Goal: Find contact information: Find contact information

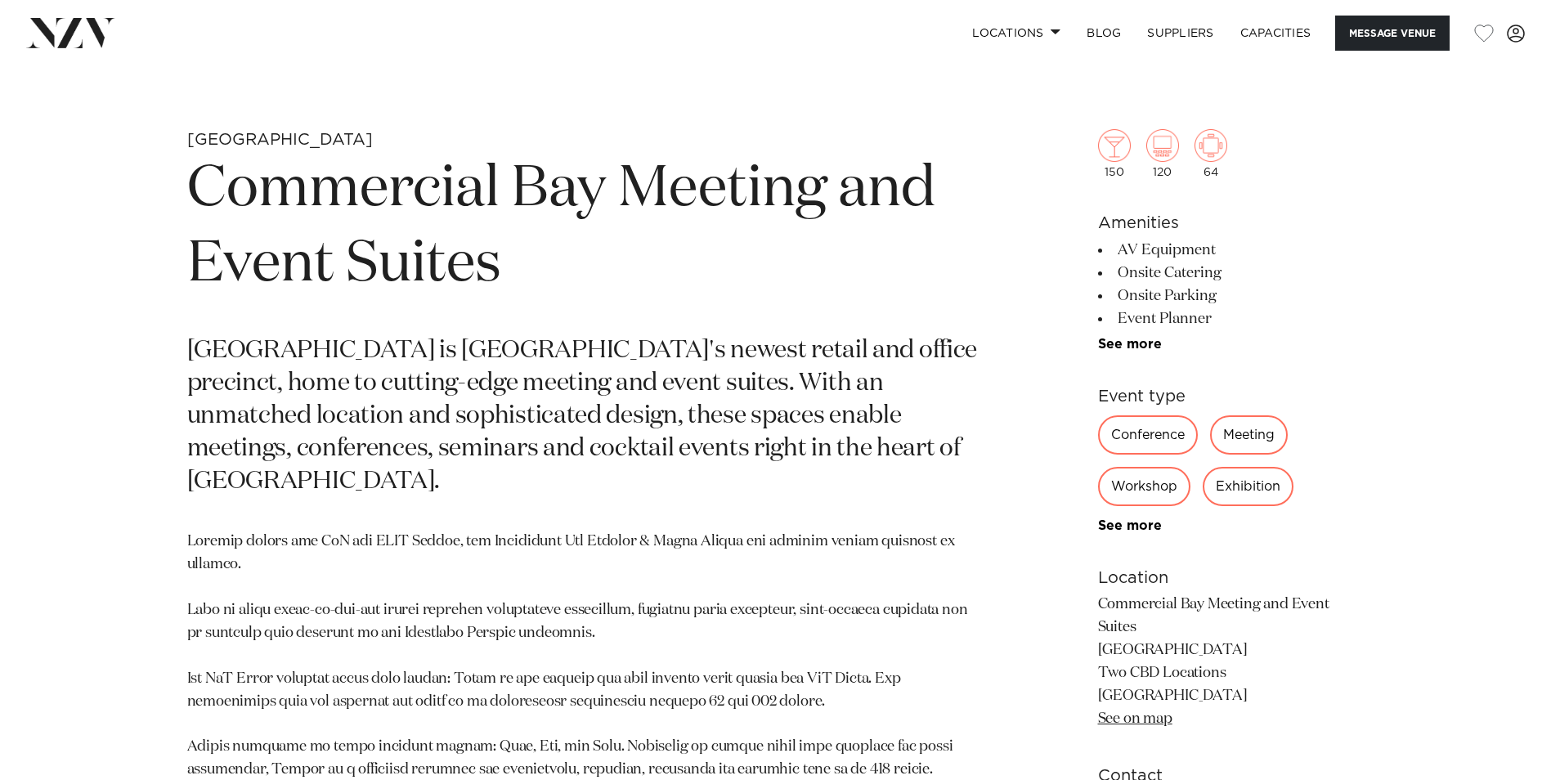
scroll to position [736, 0]
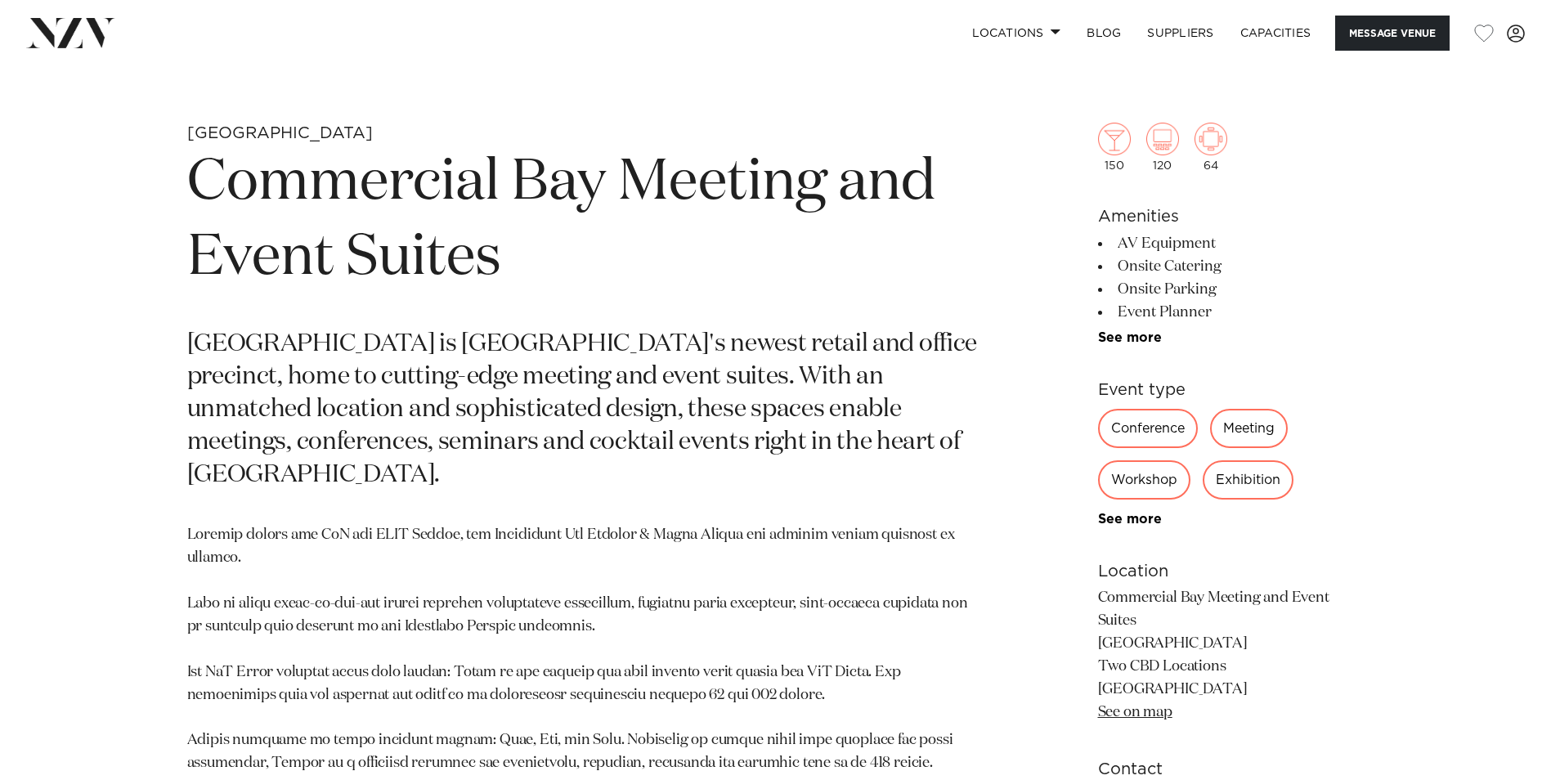
click at [1250, 425] on div "Meeting" at bounding box center [1249, 428] width 78 height 39
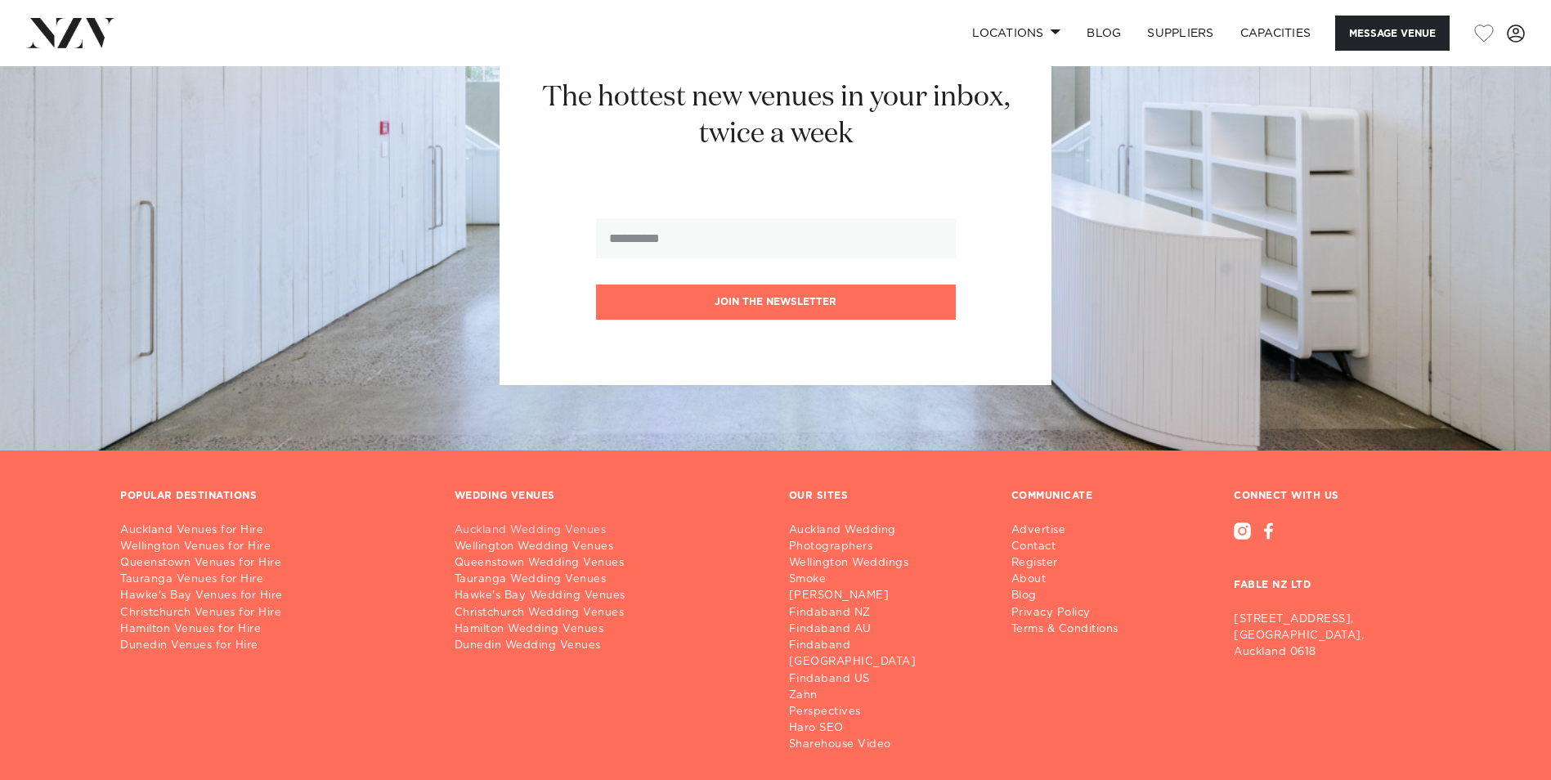
scroll to position [4686, 0]
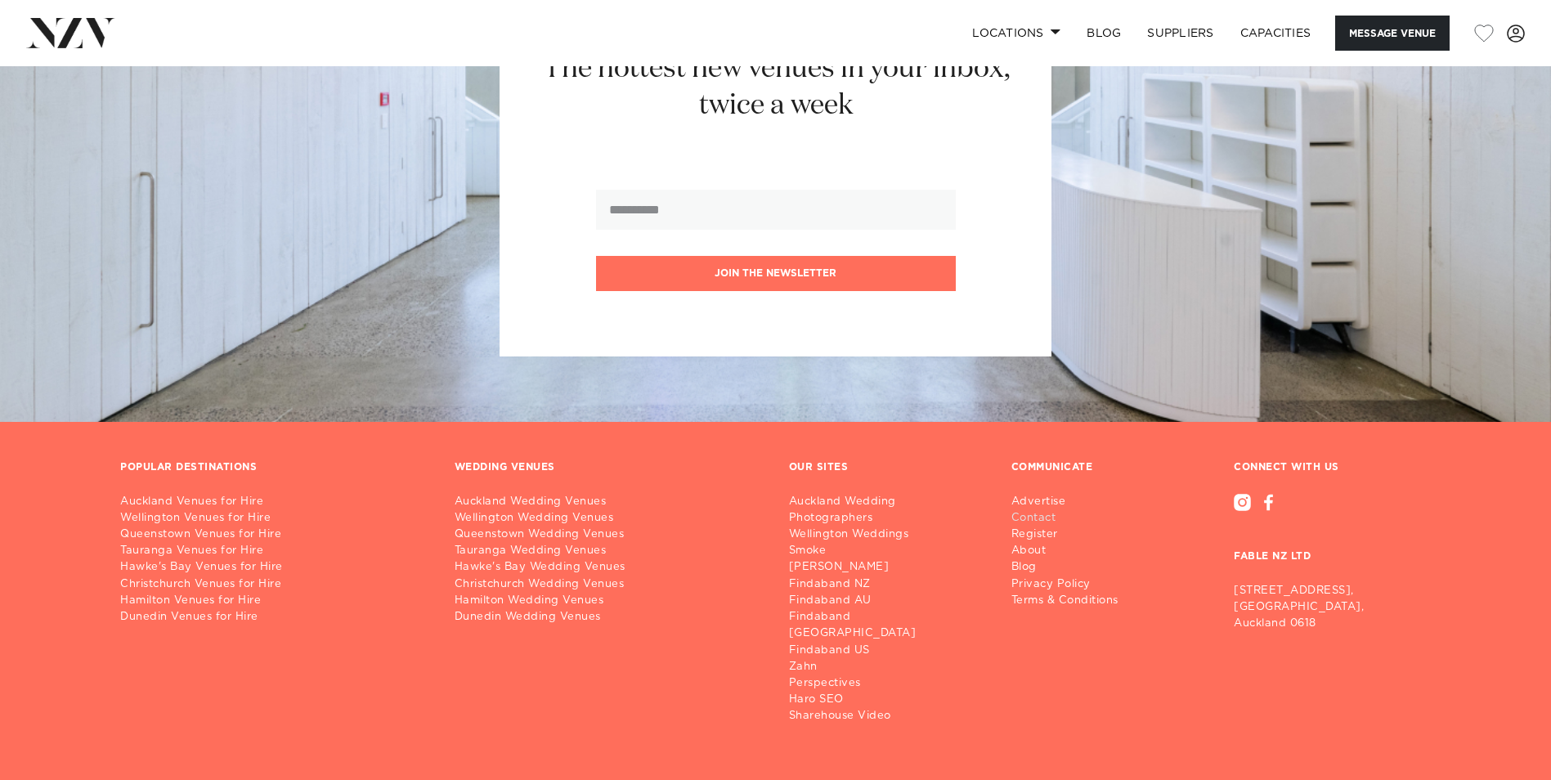
click at [1037, 510] on link "Contact" at bounding box center [1072, 518] width 120 height 16
